Goal: Check status: Check status

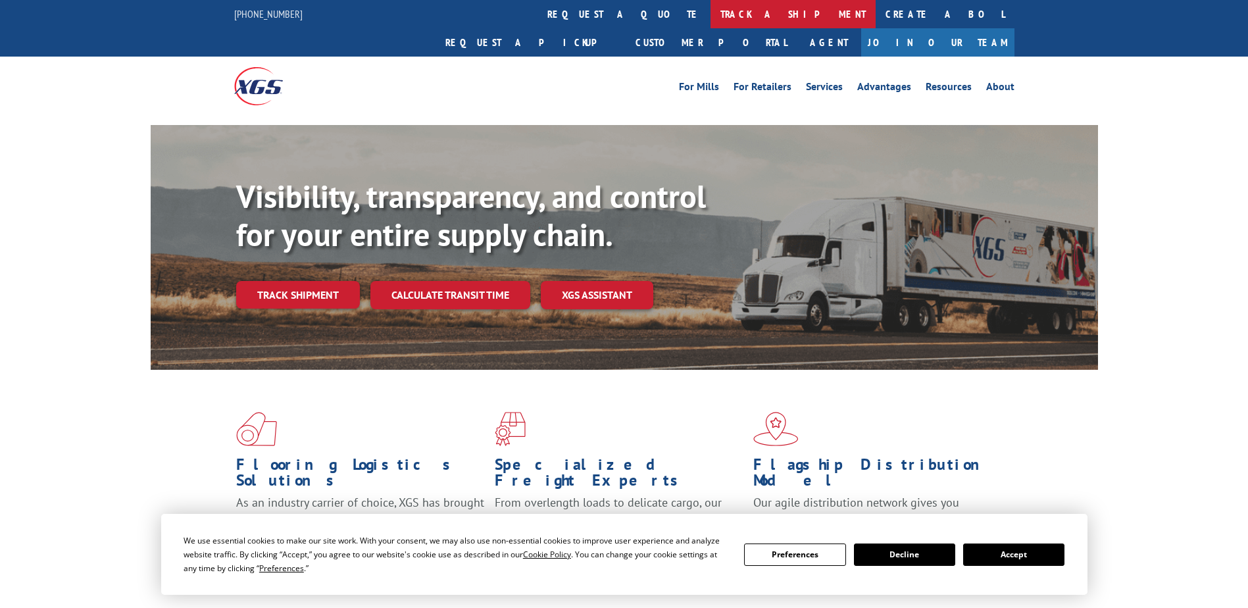
click at [711, 11] on link "track a shipment" at bounding box center [793, 14] width 165 height 28
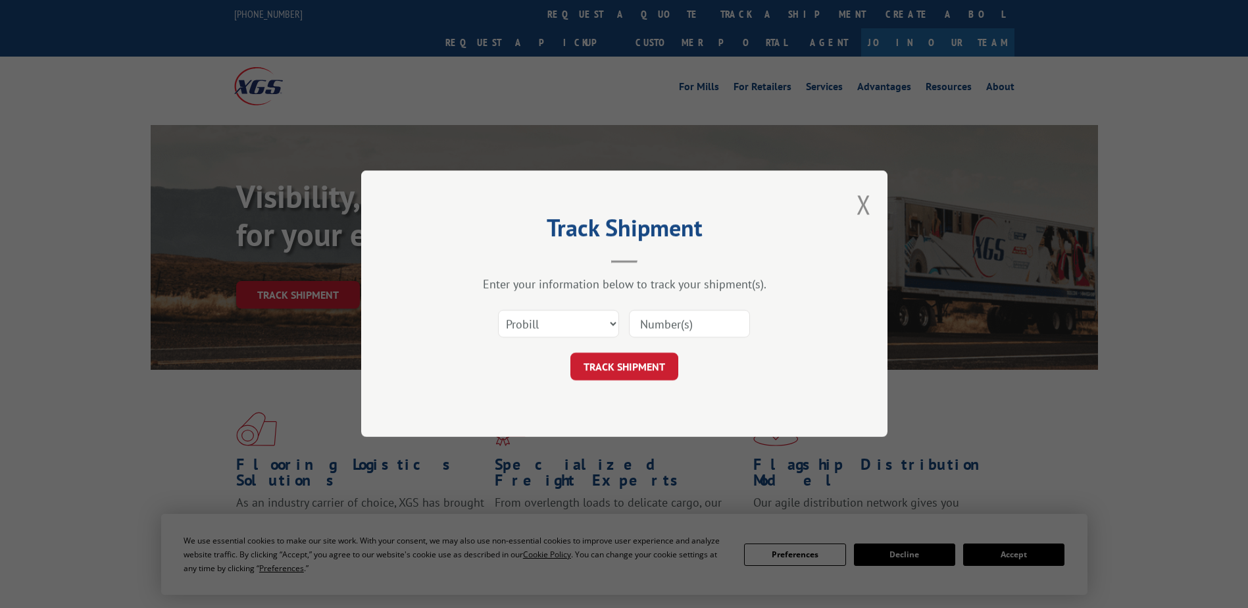
click at [673, 327] on input at bounding box center [689, 325] width 121 height 28
paste input "297447780"
type input "297447780"
click at [612, 362] on button "TRACK SHIPMENT" at bounding box center [625, 367] width 108 height 28
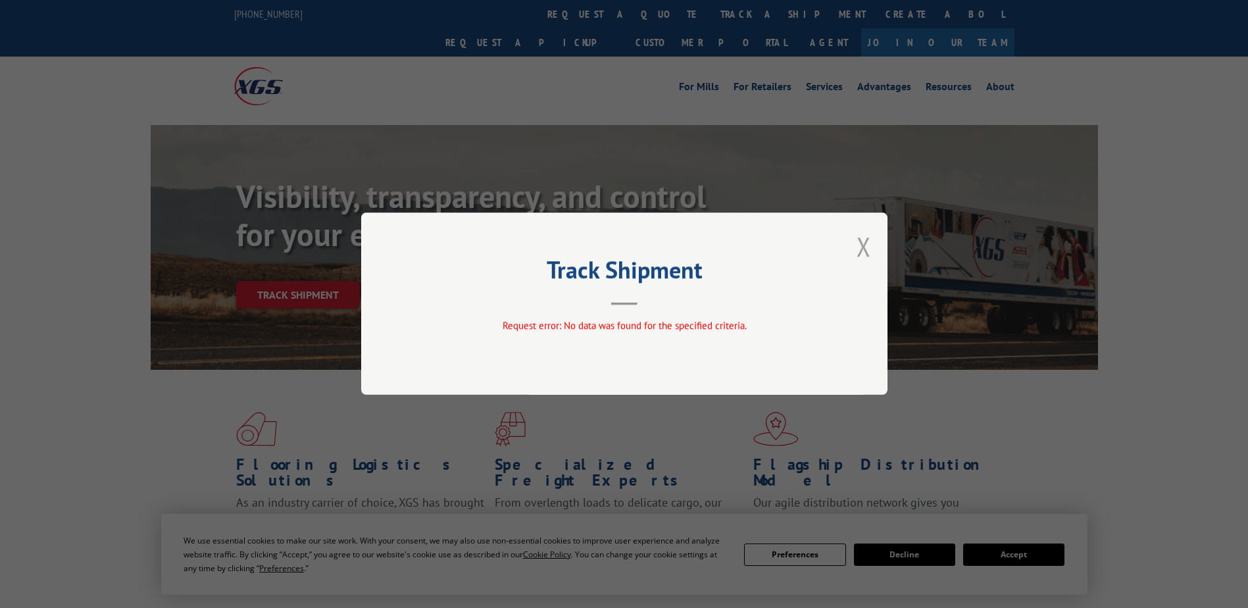
click at [861, 245] on button "Close modal" at bounding box center [864, 246] width 14 height 35
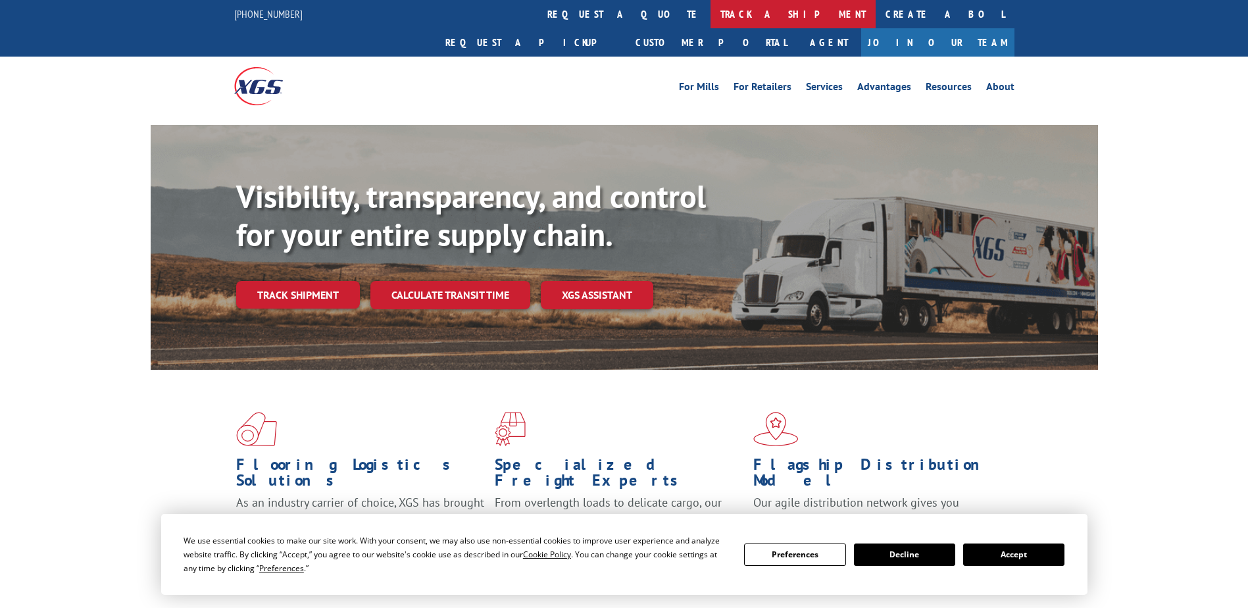
click at [711, 18] on link "track a shipment" at bounding box center [793, 14] width 165 height 28
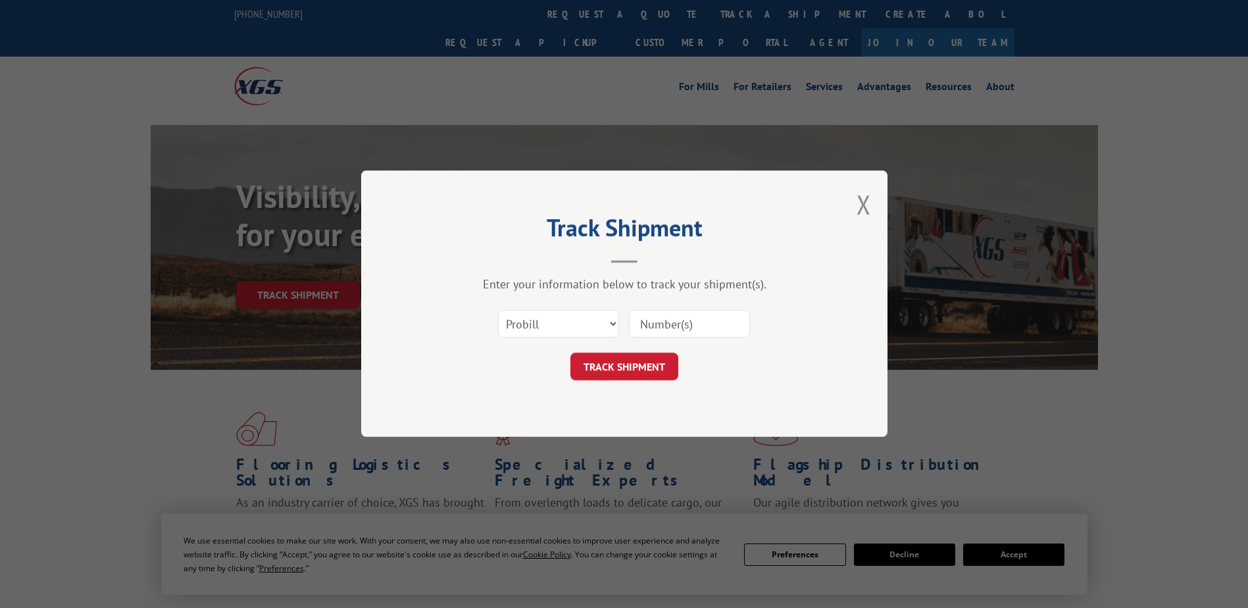
click at [665, 325] on input at bounding box center [689, 325] width 121 height 28
click at [603, 324] on select "Select category... Probill BOL PO" at bounding box center [558, 325] width 121 height 28
select select "po"
click at [498, 311] on select "Select category... Probill BOL PO" at bounding box center [558, 325] width 121 height 28
paste input "297447780"
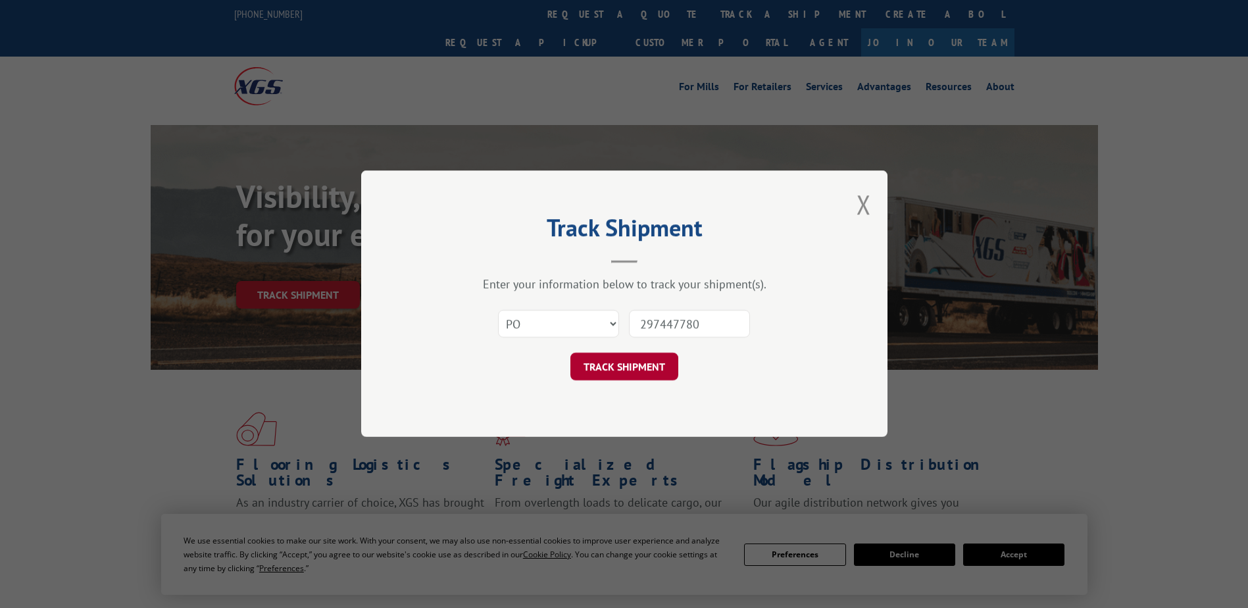
type input "297447780"
click at [625, 369] on button "TRACK SHIPMENT" at bounding box center [625, 367] width 108 height 28
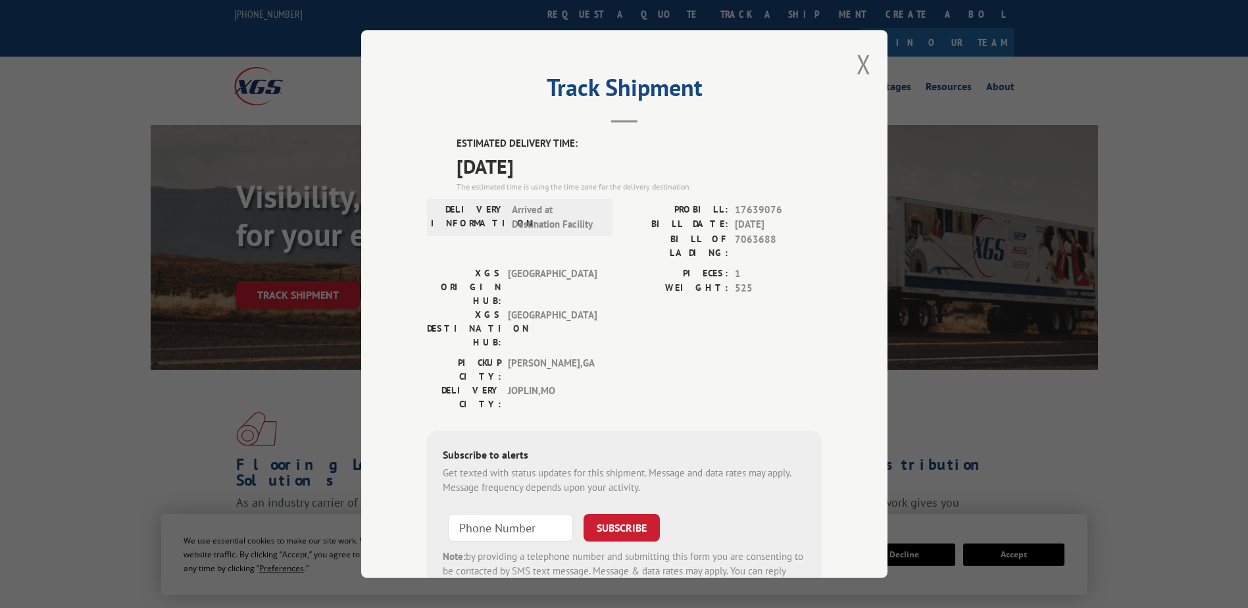
click at [457, 144] on label "ESTIMATED DELIVERY TIME:" at bounding box center [639, 143] width 365 height 15
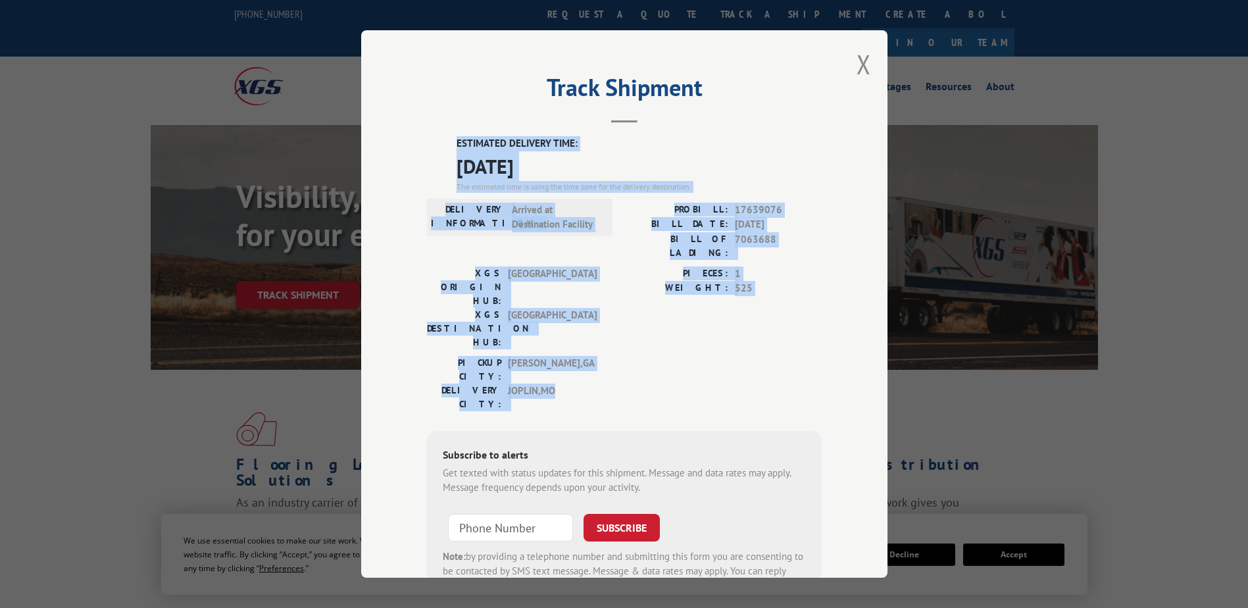
drag, startPoint x: 447, startPoint y: 141, endPoint x: 644, endPoint y: 321, distance: 267.4
click at [644, 321] on div "ESTIMATED DELIVERY TIME: [DATE] The estimated time is using the time zone for t…" at bounding box center [624, 372] width 395 height 473
copy div "ESTIMATED DELIVERY TIME: [DATE] The estimated time is using the time zone for t…"
